Goal: Navigation & Orientation: Find specific page/section

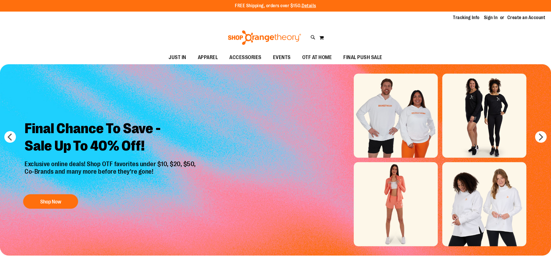
click at [245, 58] on span "ACCESSORIES" at bounding box center [245, 57] width 32 height 13
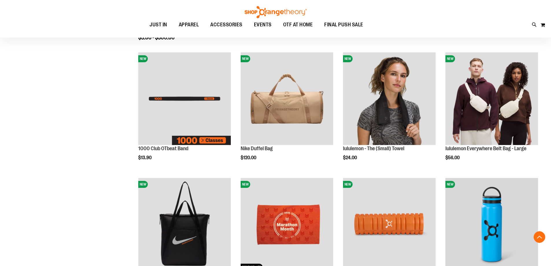
scroll to position [193, 0]
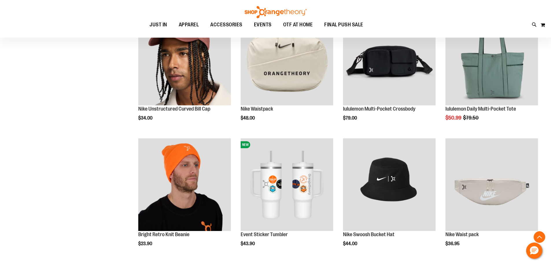
scroll to position [482, 0]
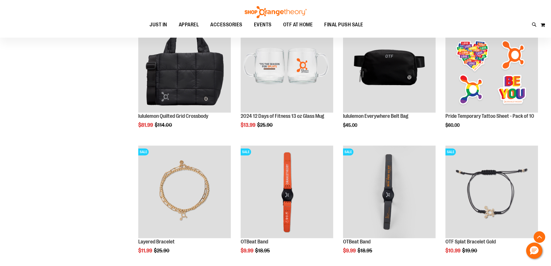
scroll to position [855, 0]
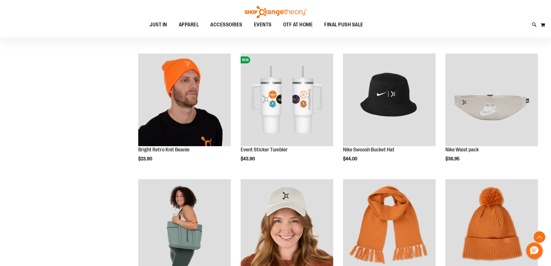
scroll to position [212, 0]
